Goal: Task Accomplishment & Management: Complete application form

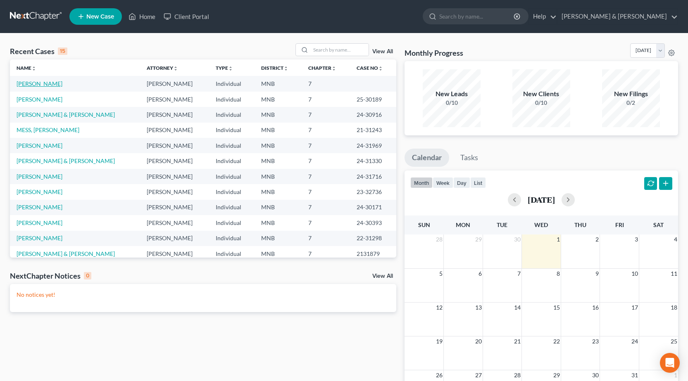
click at [47, 83] on link "[PERSON_NAME]" at bounding box center [40, 83] width 46 height 7
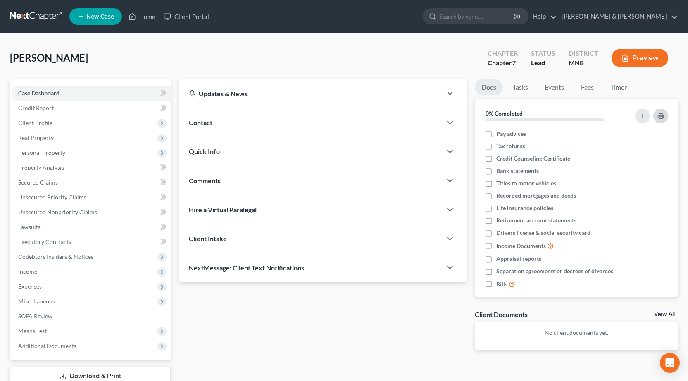
click at [660, 116] on rect "button" at bounding box center [660, 117] width 3 height 2
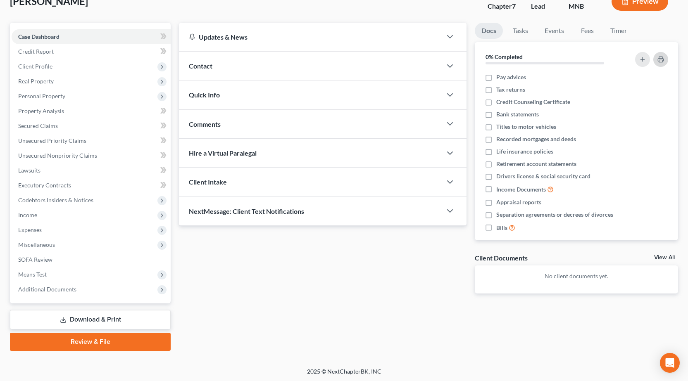
scroll to position [58, 0]
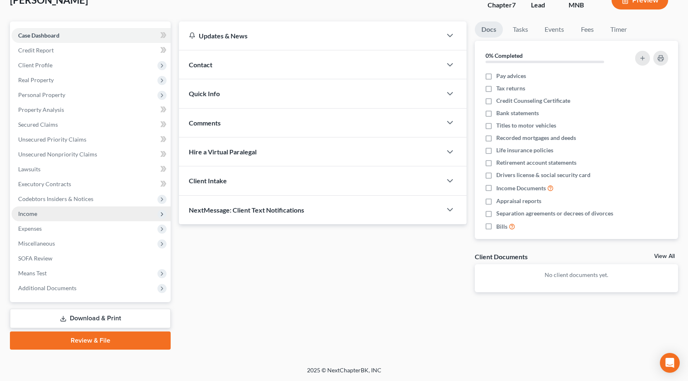
click at [26, 214] on span "Income" at bounding box center [27, 213] width 19 height 7
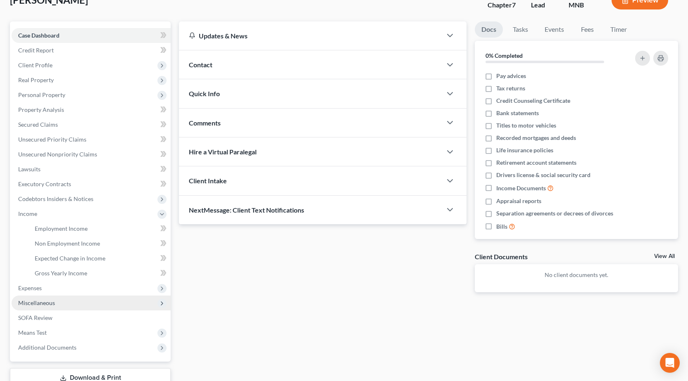
click at [40, 304] on span "Miscellaneous" at bounding box center [36, 302] width 37 height 7
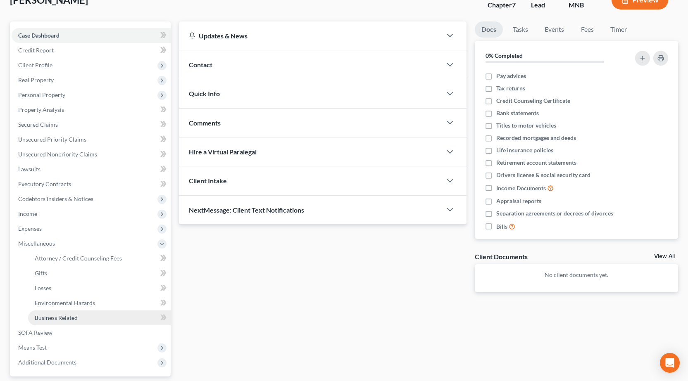
click at [42, 321] on span "Business Related" at bounding box center [56, 317] width 43 height 7
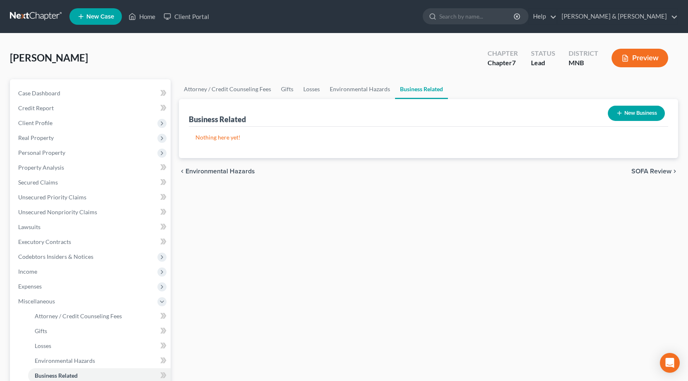
click at [640, 114] on button "New Business" at bounding box center [635, 113] width 57 height 15
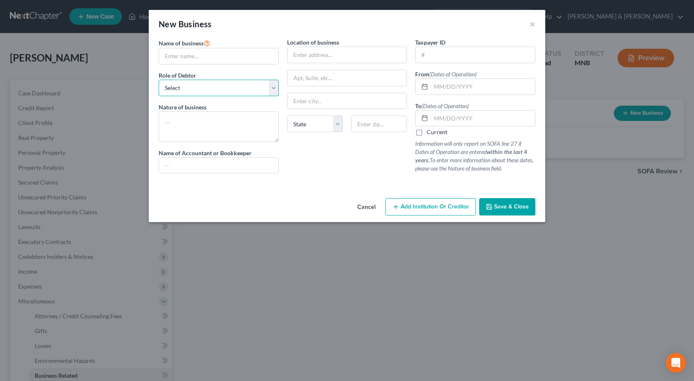
click at [273, 84] on select "Select A member of a limited liability company (LLC) or limited liability partn…" at bounding box center [219, 88] width 120 height 17
select select "sole_proprietor"
click at [159, 80] on select "Select A member of a limited liability company (LLC) or limited liability partn…" at bounding box center [219, 88] width 120 height 17
click at [189, 120] on textarea at bounding box center [219, 126] width 120 height 31
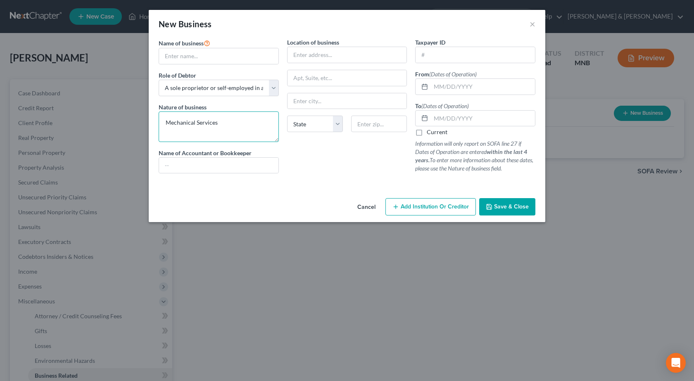
type textarea "Mechanical Services"
type input "[PERSON_NAME]"
select select "23"
type input "56172"
select select "24"
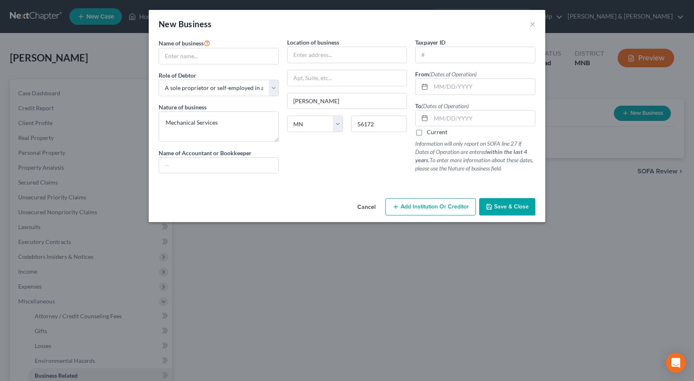
click at [427, 133] on label "Current" at bounding box center [437, 132] width 21 height 8
click at [430, 133] on input "Current" at bounding box center [432, 130] width 5 height 5
checkbox input "true"
click at [508, 210] on span "Save & Close" at bounding box center [511, 206] width 35 height 7
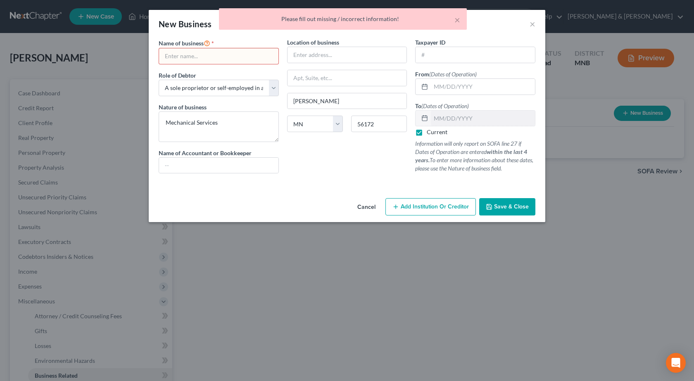
click at [177, 55] on input "text" at bounding box center [218, 56] width 119 height 16
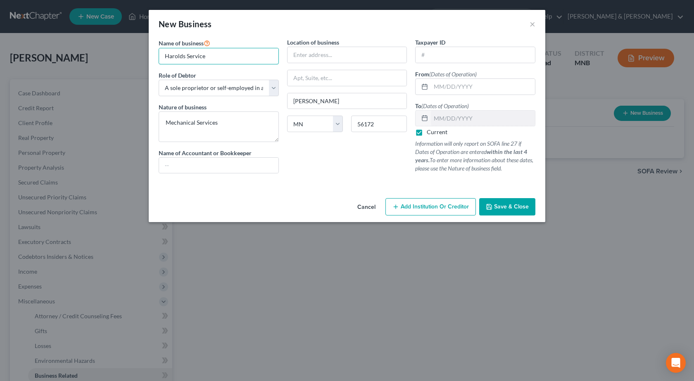
type input "Harolds Service"
click at [512, 209] on span "Save & Close" at bounding box center [511, 206] width 35 height 7
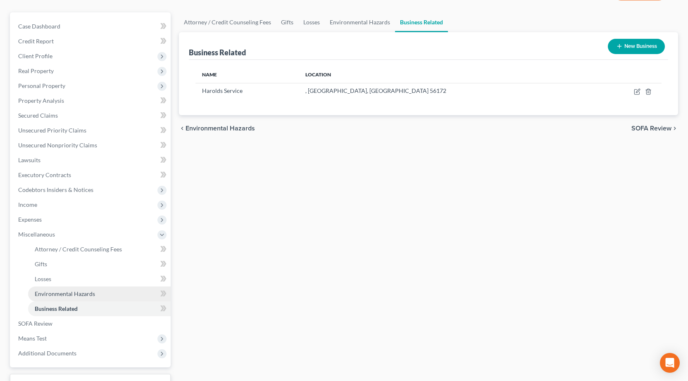
scroll to position [132, 0]
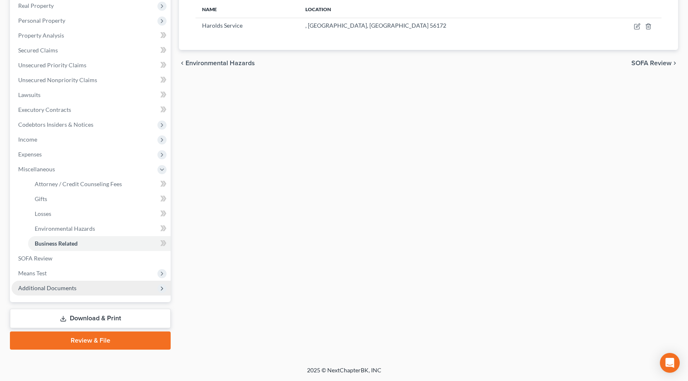
click at [98, 290] on span "Additional Documents" at bounding box center [91, 288] width 159 height 15
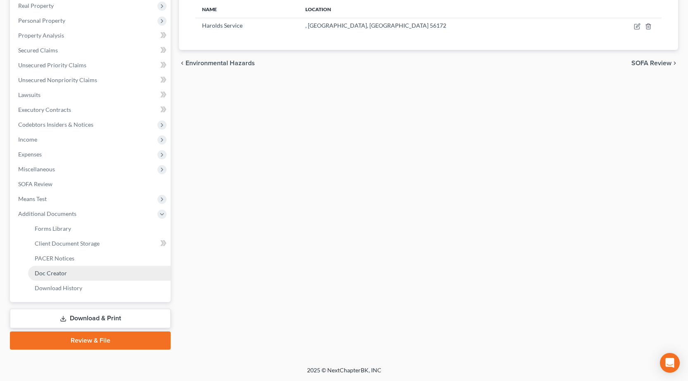
click at [56, 274] on span "Doc Creator" at bounding box center [51, 273] width 32 height 7
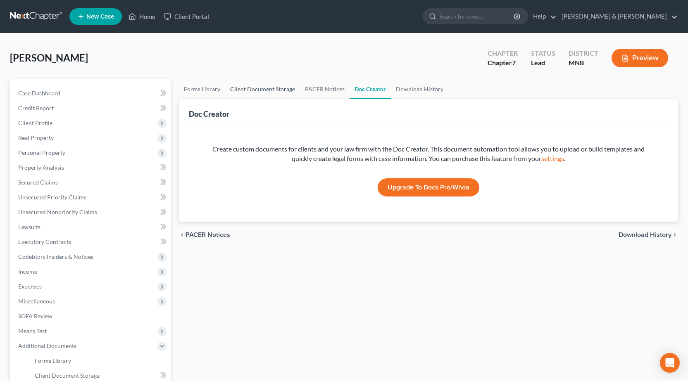
click at [265, 89] on link "Client Document Storage" at bounding box center [262, 89] width 75 height 20
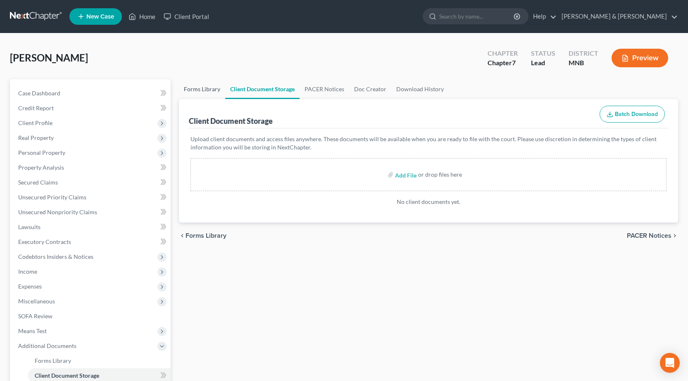
click at [197, 90] on link "Forms Library" at bounding box center [202, 89] width 46 height 20
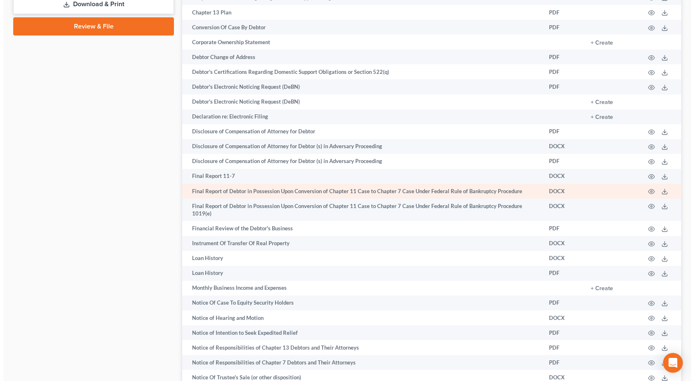
scroll to position [454, 0]
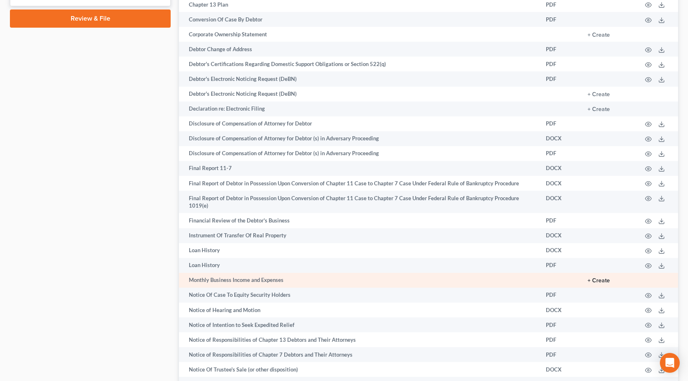
click at [602, 280] on button "+ Create" at bounding box center [598, 281] width 22 height 6
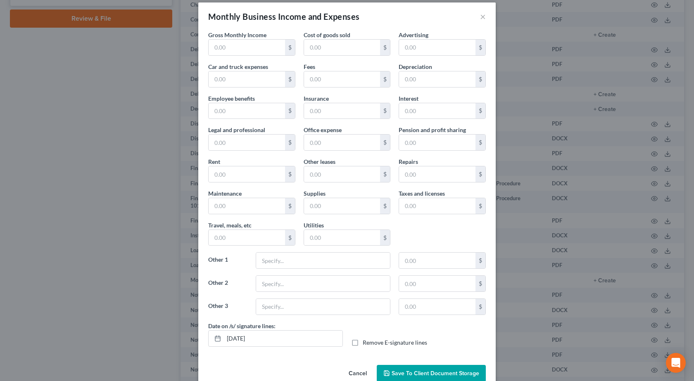
scroll to position [0, 0]
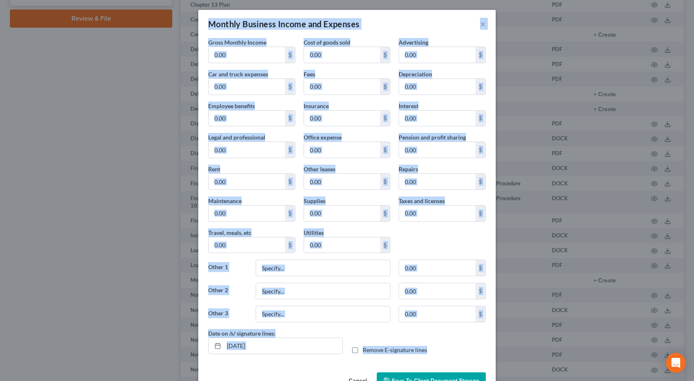
drag, startPoint x: 205, startPoint y: 23, endPoint x: 476, endPoint y: 342, distance: 418.6
click at [476, 342] on div "Monthly Business Income and Expenses × Gross Monthly Income $ Cost of goods sol…" at bounding box center [346, 203] width 297 height 386
copy div "Monthly Business Income and Expenses × Gross Monthly Income $ Cost of goods sol…"
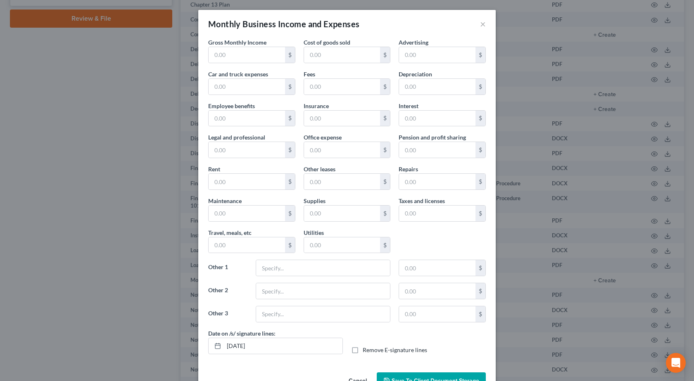
drag, startPoint x: 471, startPoint y: 347, endPoint x: 476, endPoint y: 343, distance: 6.2
click at [474, 345] on div "Date on /s/ signature lines: [DATE] Remove E-signature lines" at bounding box center [347, 345] width 286 height 32
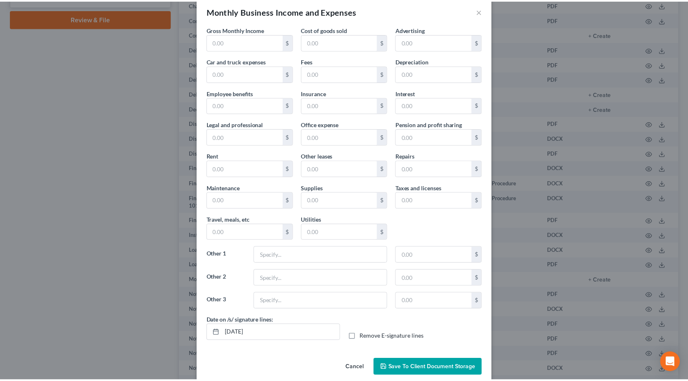
scroll to position [25, 0]
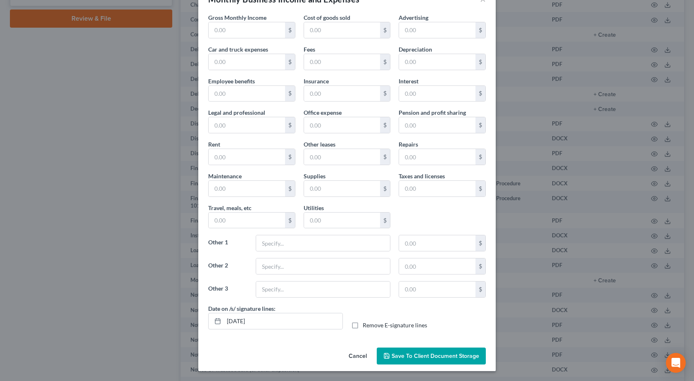
click at [354, 356] on button "Cancel" at bounding box center [357, 357] width 31 height 17
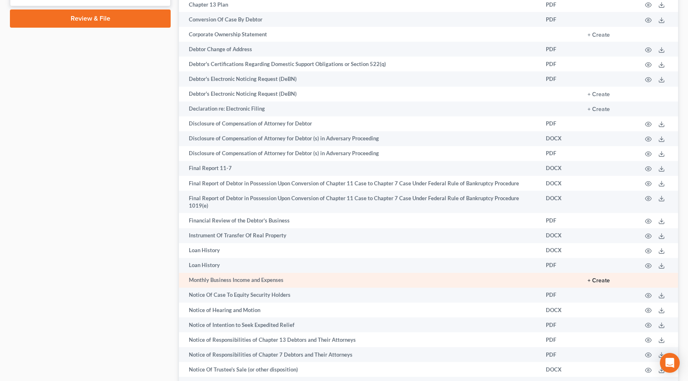
click at [593, 281] on button "+ Create" at bounding box center [598, 281] width 22 height 6
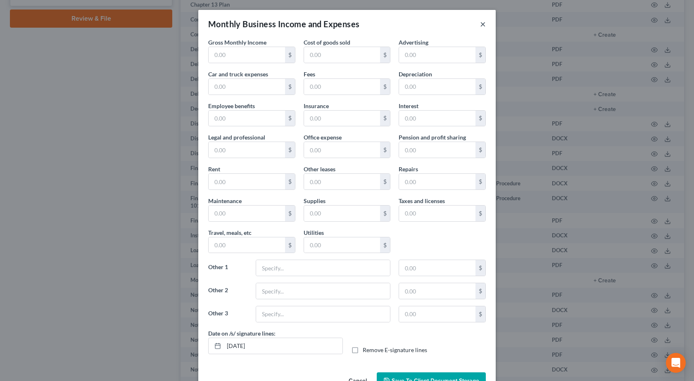
click at [480, 26] on button "×" at bounding box center [483, 24] width 6 height 10
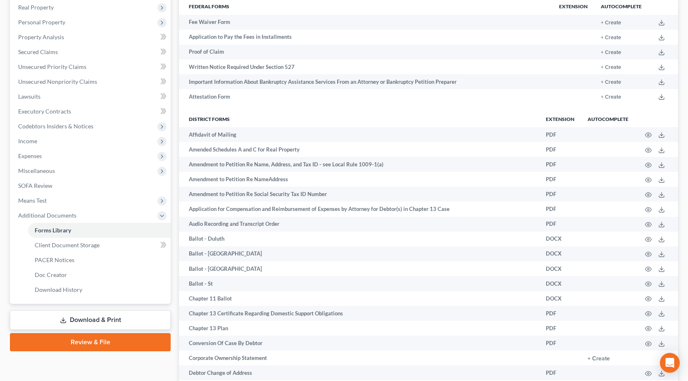
scroll to position [0, 0]
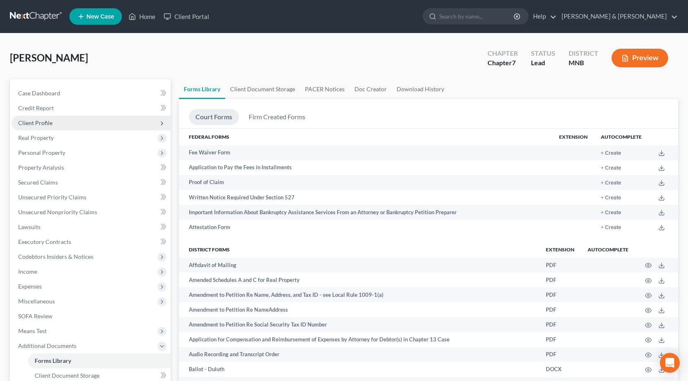
click at [37, 123] on span "Client Profile" at bounding box center [35, 122] width 34 height 7
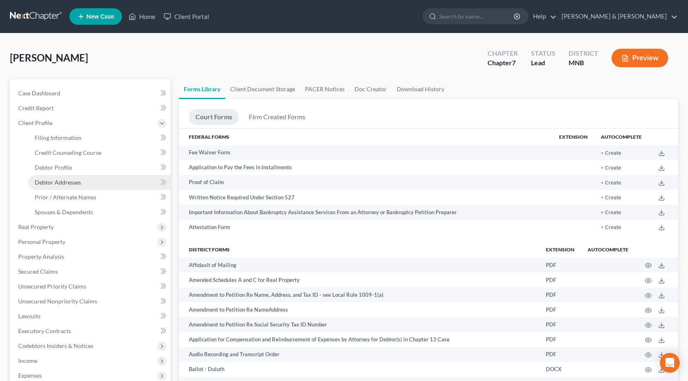
click at [42, 182] on span "Debtor Addresses" at bounding box center [58, 182] width 46 height 7
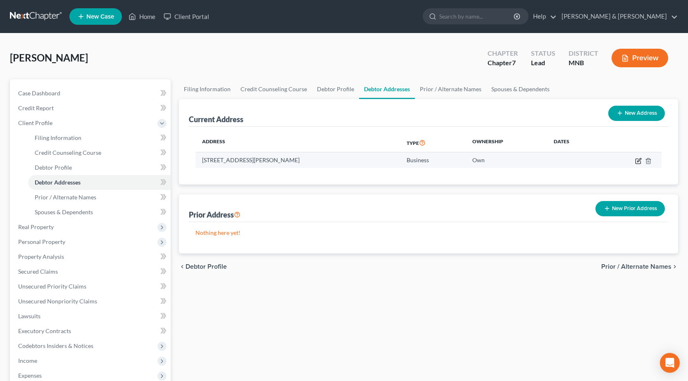
click at [638, 162] on icon "button" at bounding box center [639, 160] width 4 height 4
select select "24"
select select "3"
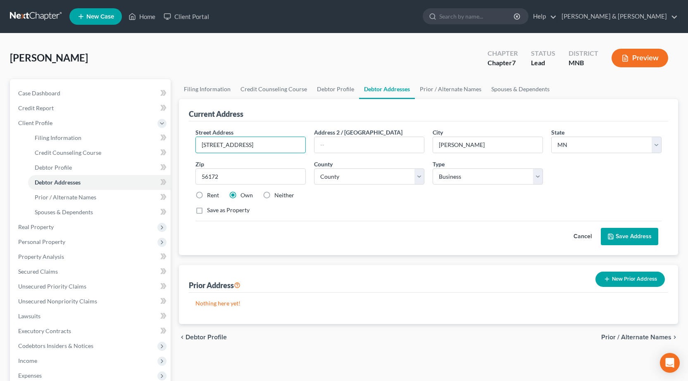
drag, startPoint x: 248, startPoint y: 144, endPoint x: 187, endPoint y: 142, distance: 61.6
click at [188, 143] on div "Current Address Street Address * [STREET_ADDRESS] * [PERSON_NAME][GEOGRAPHIC_DA…" at bounding box center [428, 177] width 499 height 156
type input "[STREET_ADDRESS]"
click at [630, 238] on button "Save Address" at bounding box center [628, 236] width 57 height 17
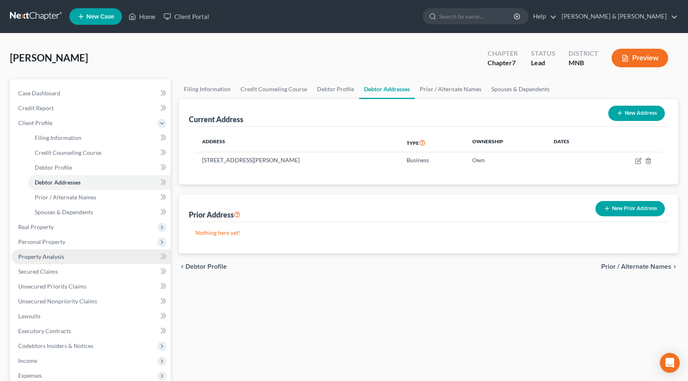
click at [36, 258] on span "Property Analysis" at bounding box center [41, 256] width 46 height 7
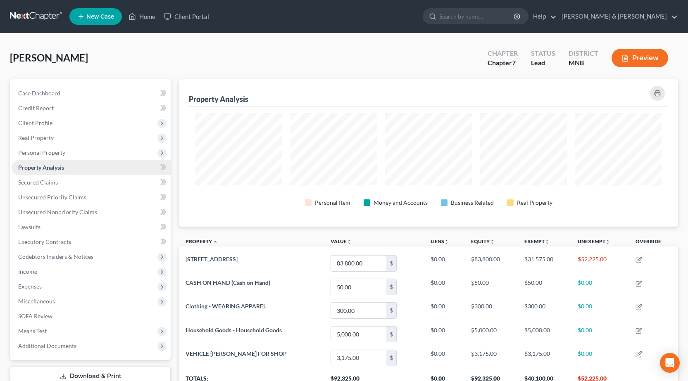
scroll to position [147, 499]
click at [32, 271] on span "Income" at bounding box center [27, 271] width 19 height 7
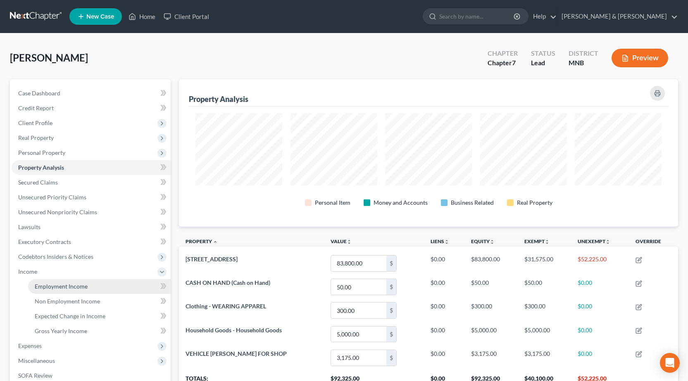
click at [44, 287] on span "Employment Income" at bounding box center [61, 286] width 53 height 7
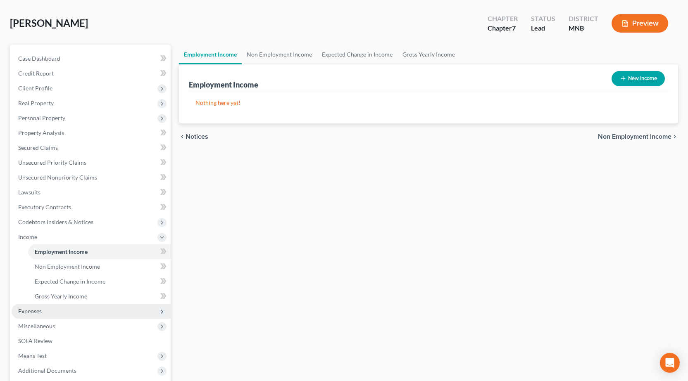
scroll to position [83, 0]
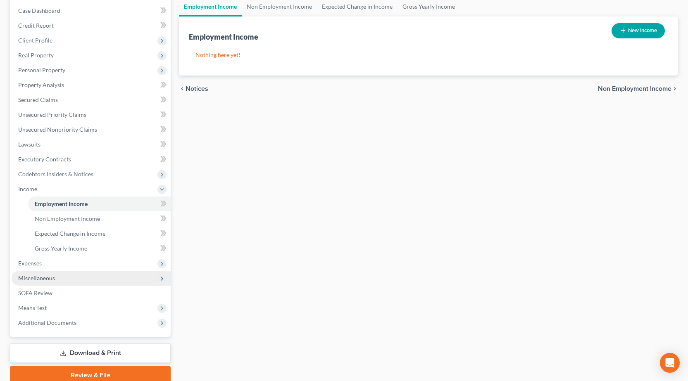
click at [38, 280] on span "Miscellaneous" at bounding box center [36, 278] width 37 height 7
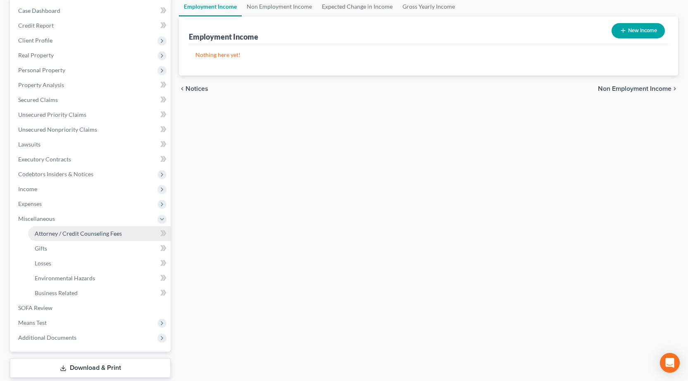
click at [46, 234] on span "Attorney / Credit Counseling Fees" at bounding box center [78, 233] width 87 height 7
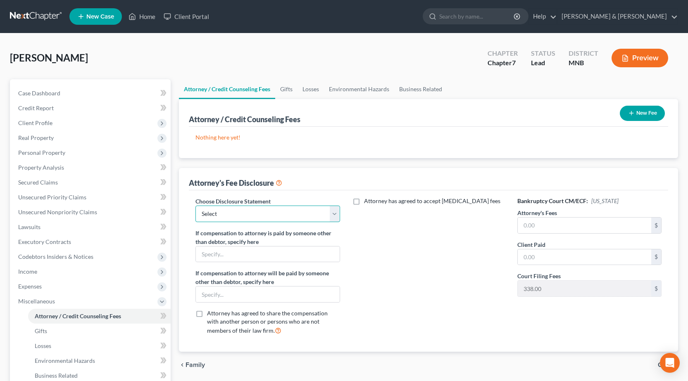
click at [332, 213] on select "Select Attorney at Law" at bounding box center [267, 214] width 144 height 17
select select "0"
click at [195, 206] on select "Select Attorney at Law" at bounding box center [267, 214] width 144 height 17
click at [555, 225] on input "text" at bounding box center [583, 226] width 133 height 16
type input "2,338.00"
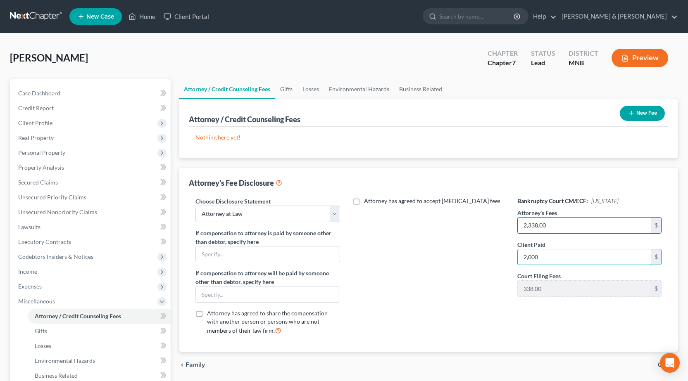
type input "2,000"
click at [547, 225] on input "2,338.00" at bounding box center [583, 226] width 133 height 16
click at [537, 225] on input "2,000" at bounding box center [583, 226] width 133 height 16
type input "2,000.00"
click at [541, 254] on input "2,000" at bounding box center [583, 257] width 133 height 16
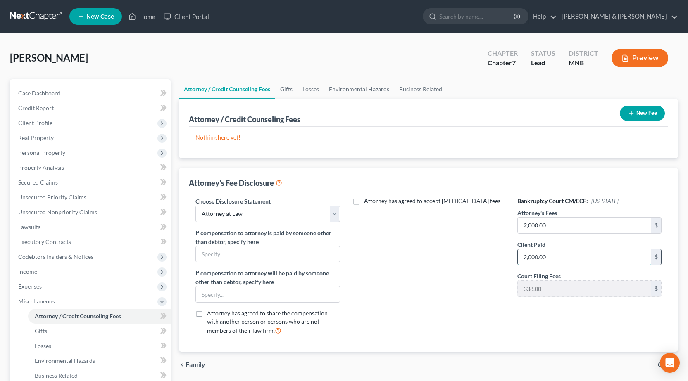
type input "2,000.00"
click at [364, 203] on label "Attorney has agreed to accept [MEDICAL_DATA] fees" at bounding box center [432, 201] width 136 height 8
click at [367, 202] on input "Attorney has agreed to accept [MEDICAL_DATA] fees" at bounding box center [369, 199] width 5 height 5
click at [364, 202] on label "Attorney has agreed to accept [MEDICAL_DATA] fees" at bounding box center [432, 201] width 136 height 8
click at [367, 202] on input "Attorney has agreed to accept [MEDICAL_DATA] fees" at bounding box center [369, 199] width 5 height 5
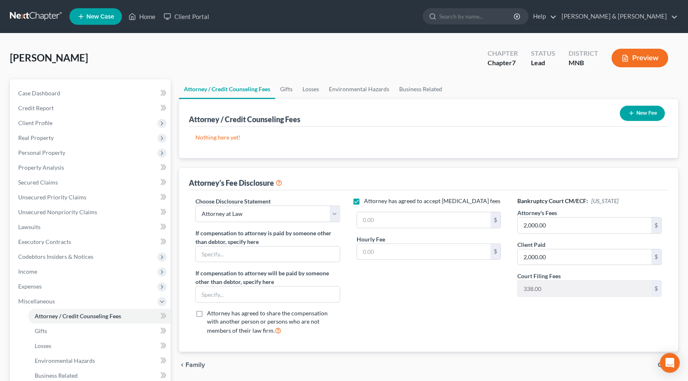
checkbox input "false"
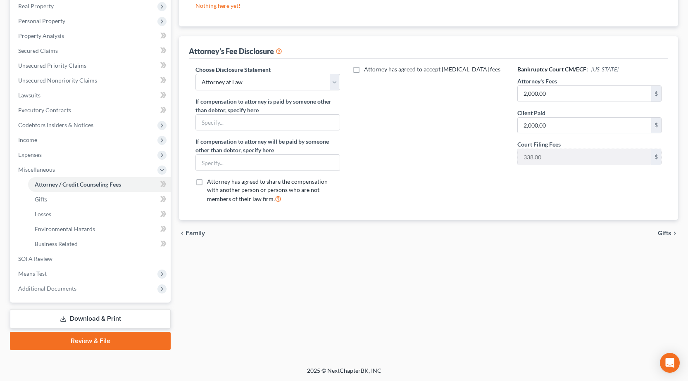
scroll to position [132, 0]
click at [658, 233] on span "Gifts" at bounding box center [664, 233] width 14 height 7
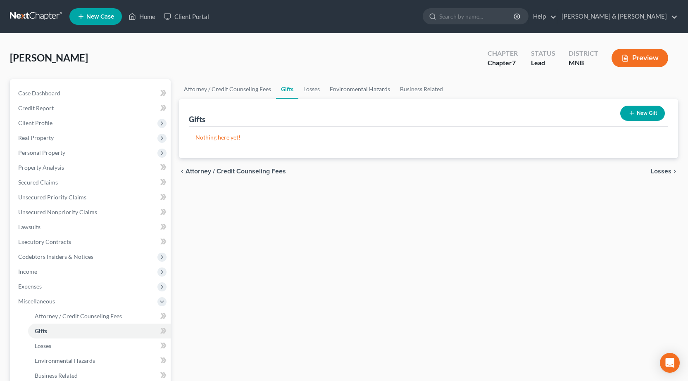
click at [664, 171] on span "Losses" at bounding box center [660, 171] width 21 height 7
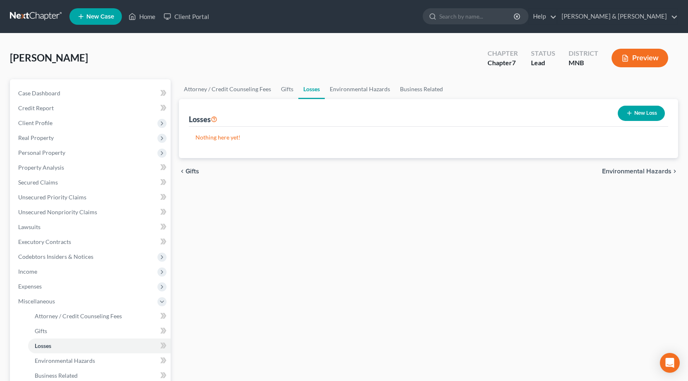
click at [633, 173] on span "Environmental Hazards" at bounding box center [636, 171] width 69 height 7
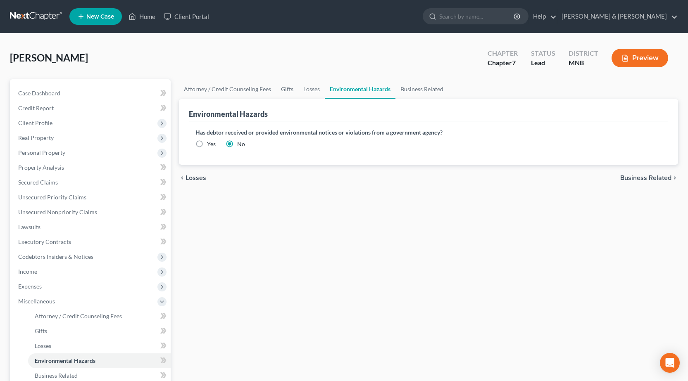
click at [631, 175] on span "Business Related" at bounding box center [645, 178] width 51 height 7
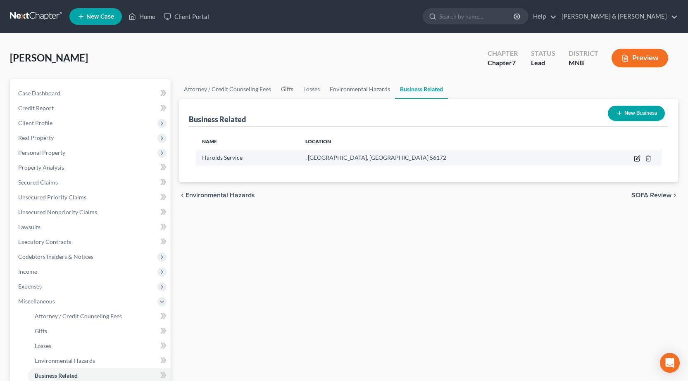
click at [634, 157] on icon "button" at bounding box center [636, 159] width 5 height 5
select select "sole_proprietor"
select select "24"
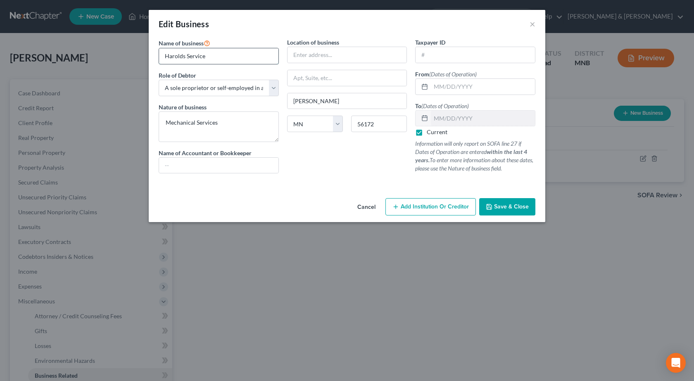
click at [183, 54] on input "Harolds Service" at bounding box center [218, 56] width 119 height 16
type input "[PERSON_NAME]'s Service"
drag, startPoint x: 219, startPoint y: 124, endPoint x: 157, endPoint y: 123, distance: 62.4
click at [157, 123] on div "Name of business * [PERSON_NAME]'s Service Role of Debtor * Select A member of …" at bounding box center [218, 109] width 128 height 142
type textarea "Automotive Service Center"
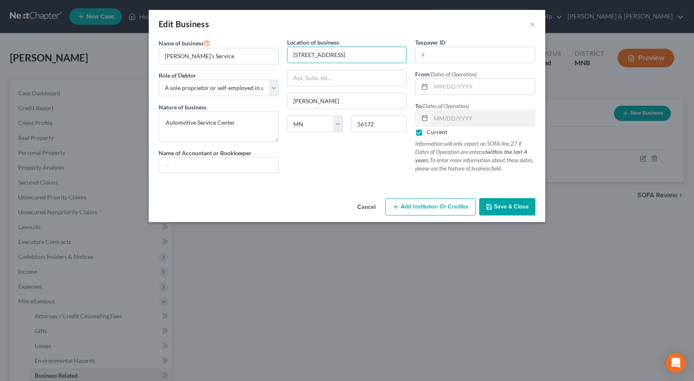
type input "[STREET_ADDRESS]"
click at [510, 208] on span "Save & Close" at bounding box center [511, 206] width 35 height 7
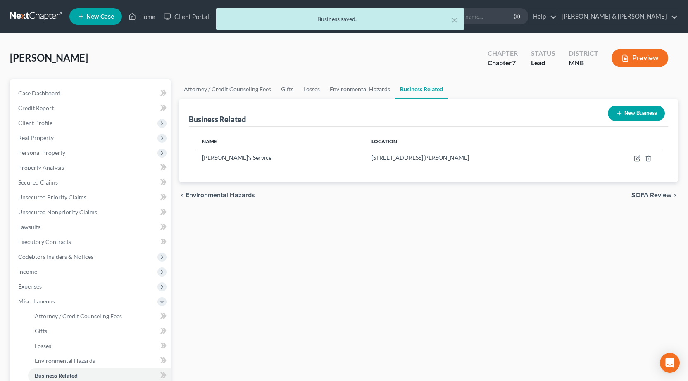
click at [644, 193] on span "SOFA Review" at bounding box center [651, 195] width 40 height 7
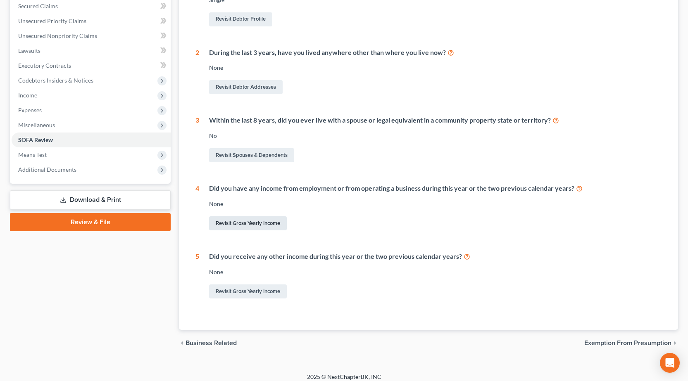
scroll to position [183, 0]
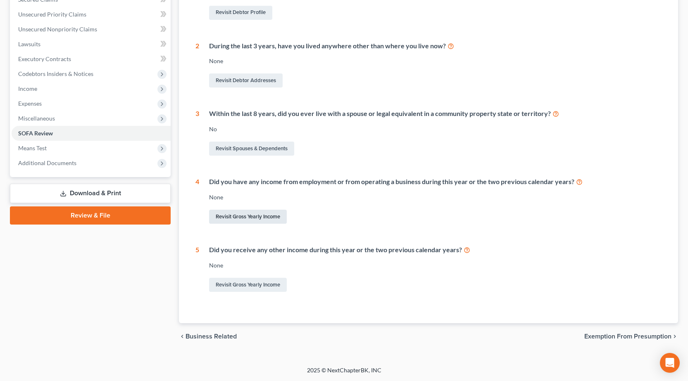
click at [225, 216] on link "Revisit Gross Yearly Income" at bounding box center [248, 217] width 78 height 14
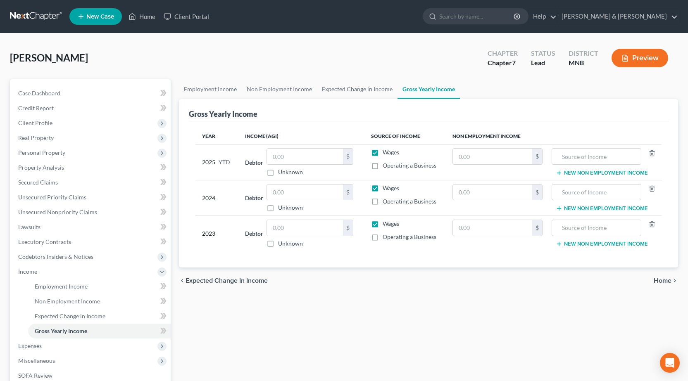
click at [382, 167] on label "Operating a Business" at bounding box center [409, 165] width 54 height 8
click at [386, 167] on input "Operating a Business" at bounding box center [388, 163] width 5 height 5
checkbox input "true"
drag, startPoint x: 373, startPoint y: 152, endPoint x: 367, endPoint y: 159, distance: 9.1
click at [382, 152] on label "Wages" at bounding box center [390, 152] width 17 height 8
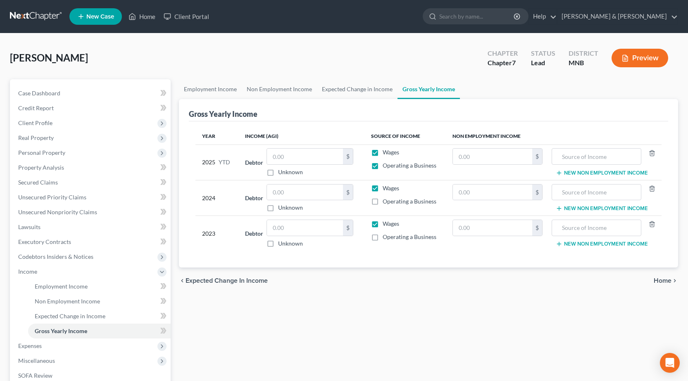
click at [386, 152] on input "Wages" at bounding box center [388, 150] width 5 height 5
checkbox input "false"
click at [382, 201] on label "Operating a Business" at bounding box center [409, 201] width 54 height 8
click at [386, 201] on input "Operating a Business" at bounding box center [388, 199] width 5 height 5
checkbox input "true"
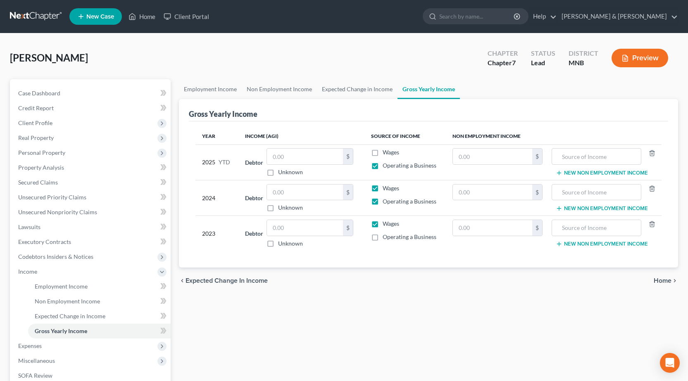
click at [382, 188] on label "Wages" at bounding box center [390, 188] width 17 height 8
click at [386, 188] on input "Wages" at bounding box center [388, 186] width 5 height 5
checkbox input "false"
click at [382, 223] on label "Wages" at bounding box center [390, 224] width 17 height 8
click at [386, 223] on input "Wages" at bounding box center [388, 222] width 5 height 5
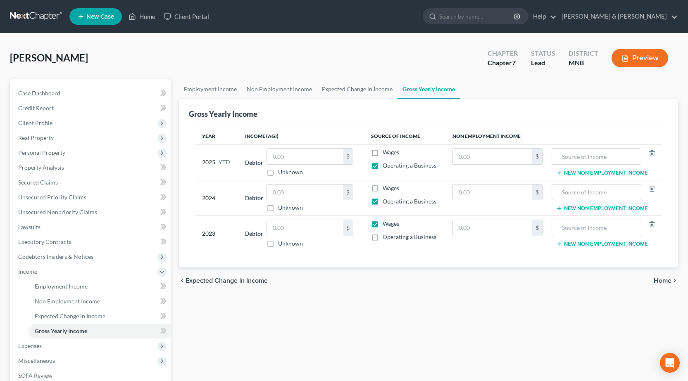
checkbox input "false"
click at [382, 237] on label "Operating a Business" at bounding box center [409, 237] width 54 height 8
click at [386, 237] on input "Operating a Business" at bounding box center [388, 235] width 5 height 5
checkbox input "true"
click at [663, 280] on span "Home" at bounding box center [662, 280] width 18 height 7
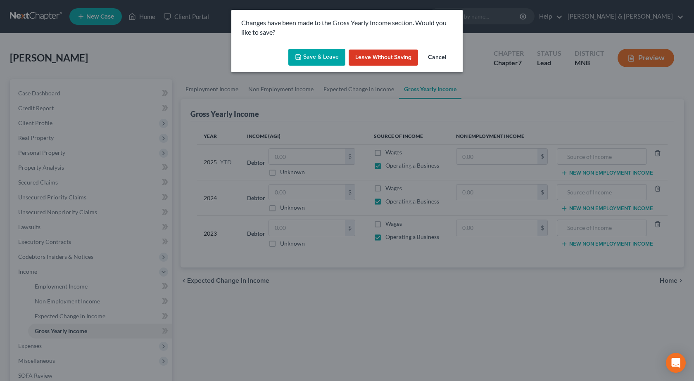
click at [308, 58] on button "Save & Leave" at bounding box center [316, 57] width 57 height 17
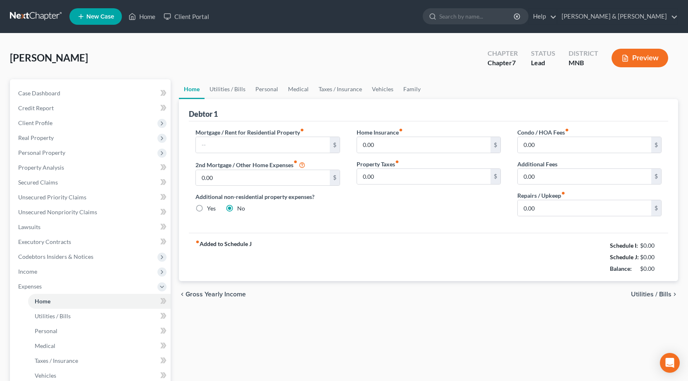
click at [207, 209] on label "Yes" at bounding box center [211, 208] width 9 height 8
click at [210, 209] on input "Yes" at bounding box center [212, 206] width 5 height 5
radio input "true"
radio input "false"
click at [643, 296] on span "Utilities / Bills" at bounding box center [651, 294] width 40 height 7
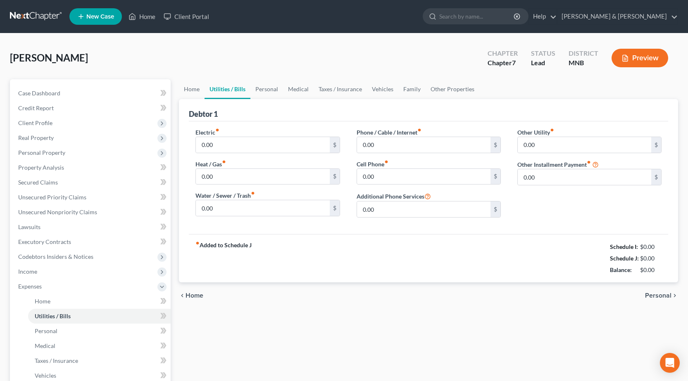
click at [653, 291] on div "chevron_left Home Personal chevron_right" at bounding box center [428, 295] width 499 height 26
click at [654, 295] on span "Personal" at bounding box center [658, 295] width 26 height 7
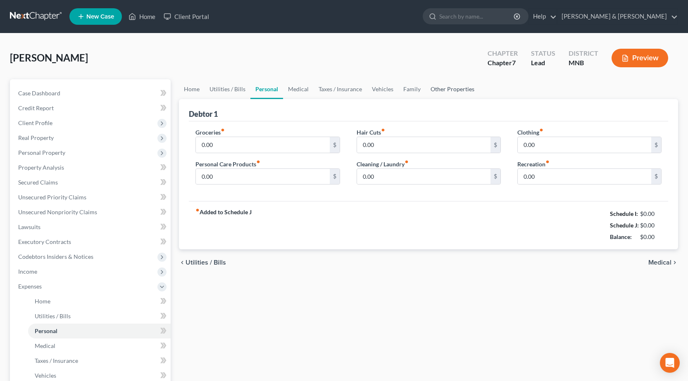
click at [450, 91] on link "Other Properties" at bounding box center [452, 89] width 54 height 20
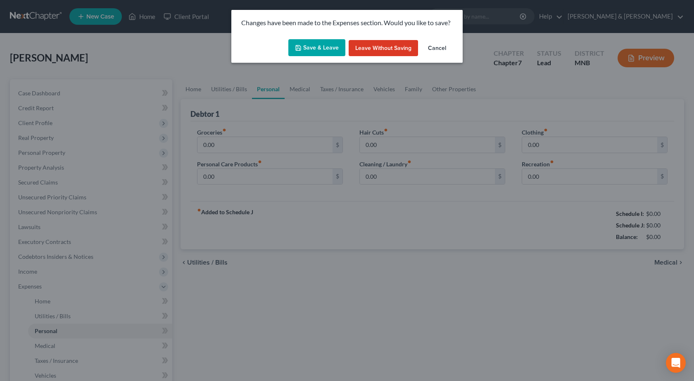
click at [318, 50] on button "Save & Leave" at bounding box center [316, 47] width 57 height 17
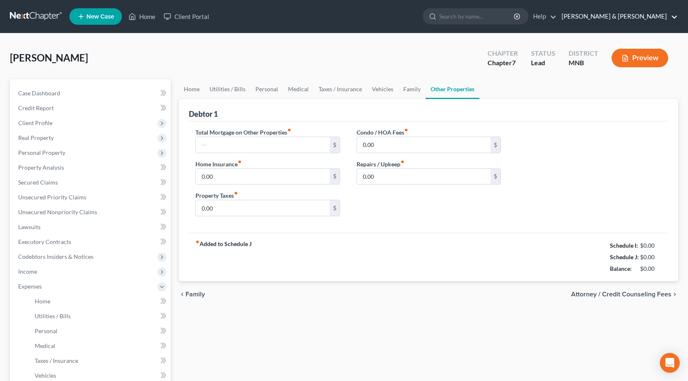
click at [645, 15] on link "[PERSON_NAME] & [PERSON_NAME]" at bounding box center [617, 16] width 120 height 15
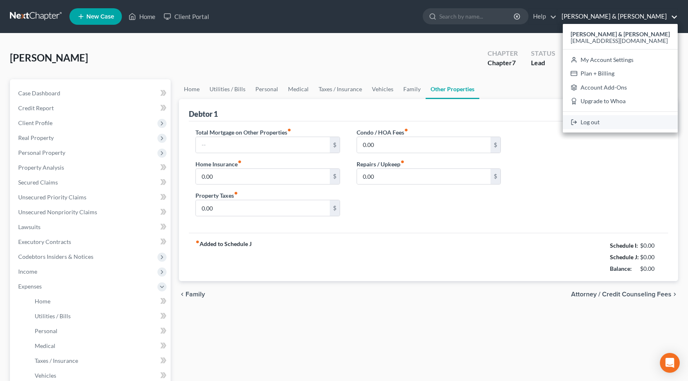
click at [629, 122] on link "Log out" at bounding box center [619, 122] width 115 height 14
